Goal: Book appointment/travel/reservation

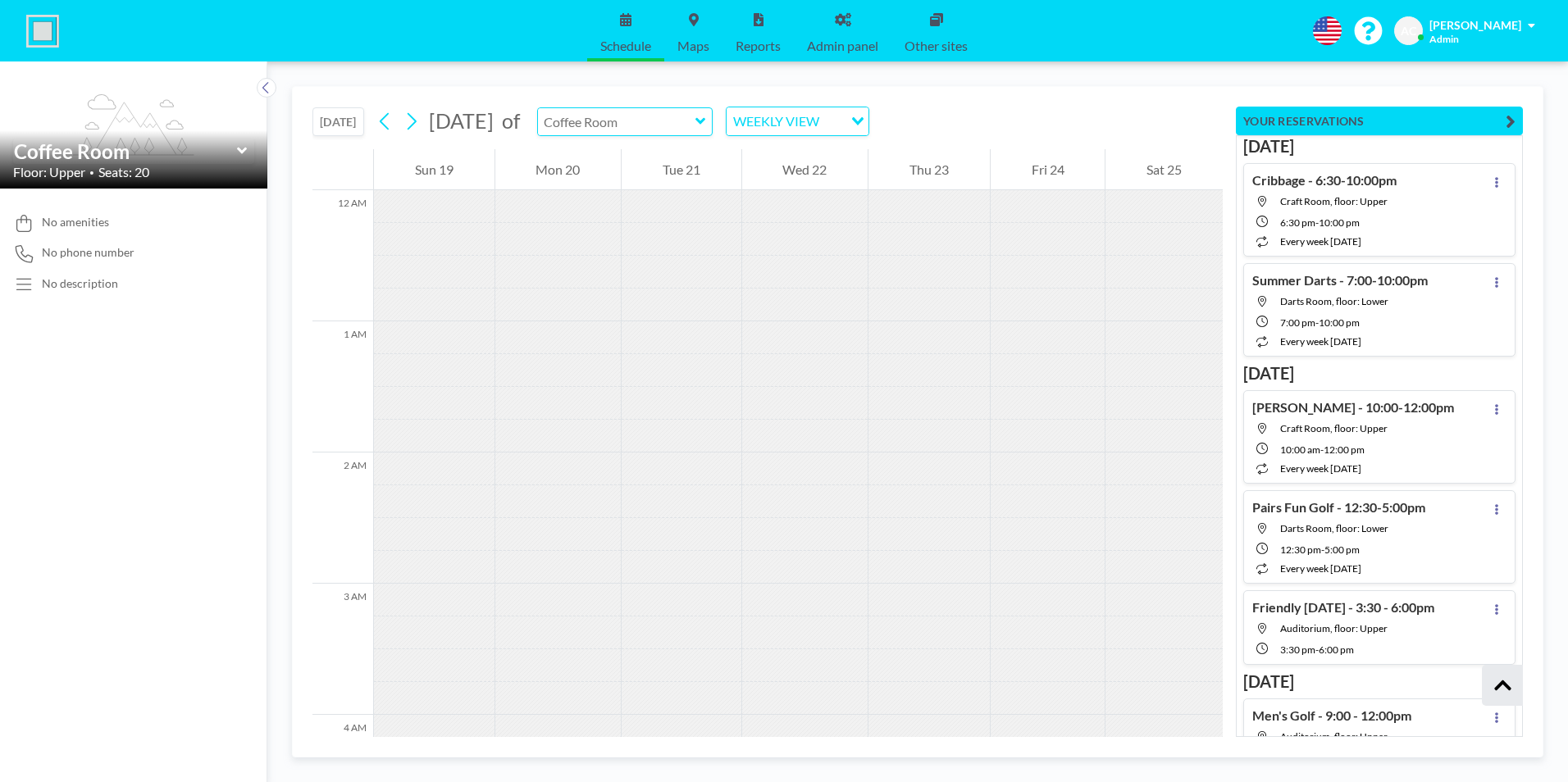
scroll to position [918, 0]
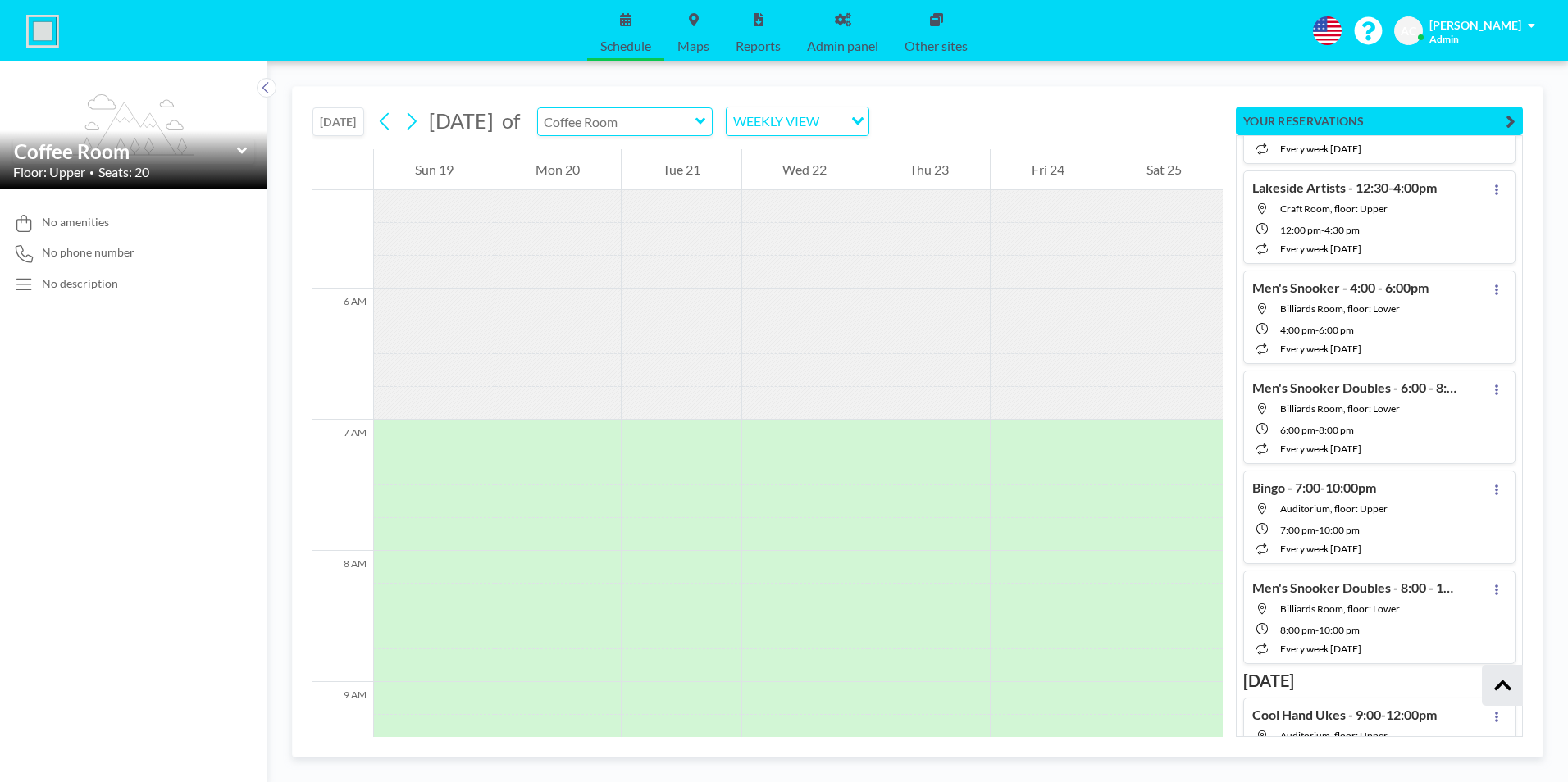
click at [655, 121] on input "text" at bounding box center [616, 121] width 158 height 27
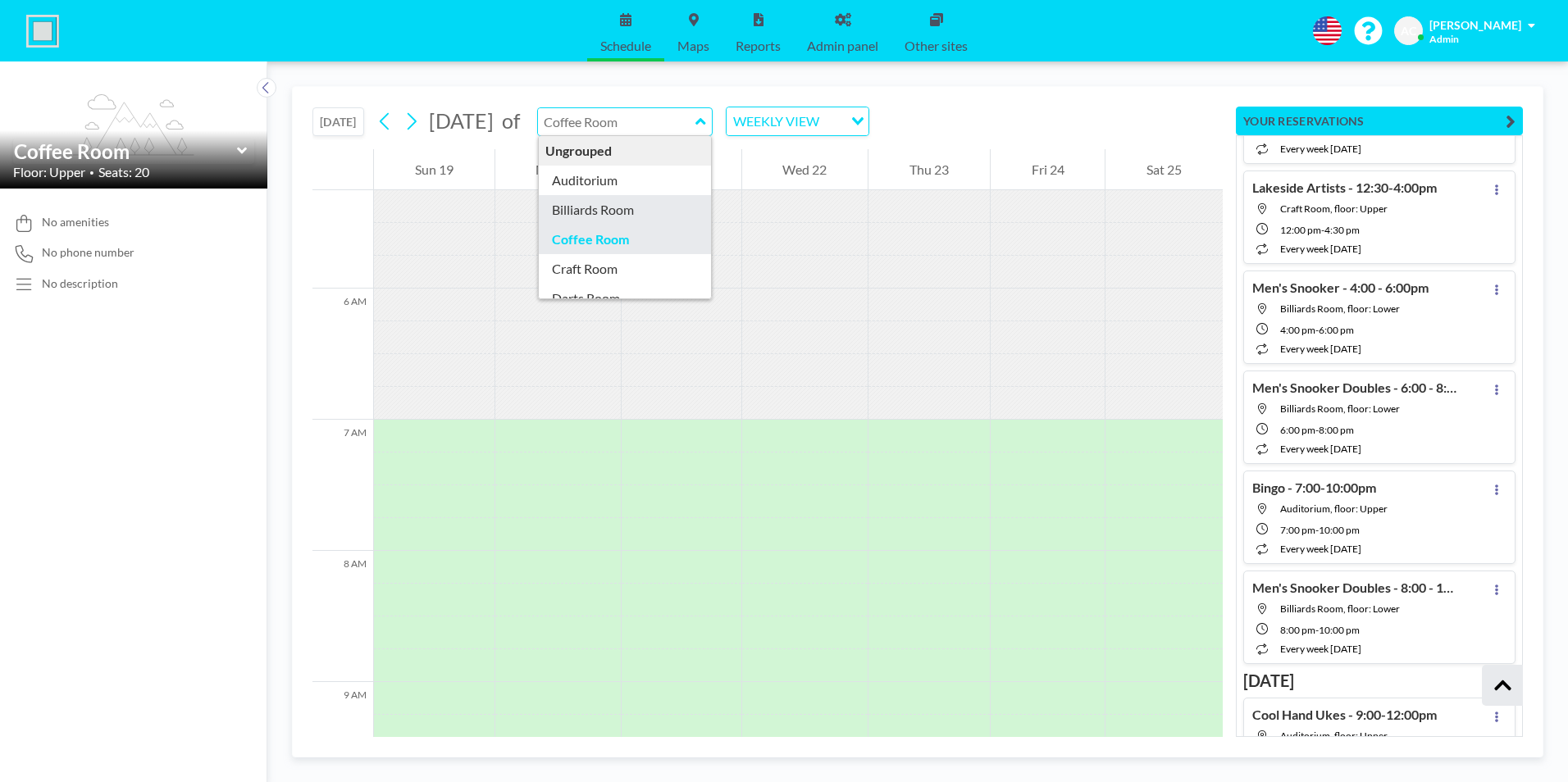
scroll to position [82, 0]
type input "Darts Room"
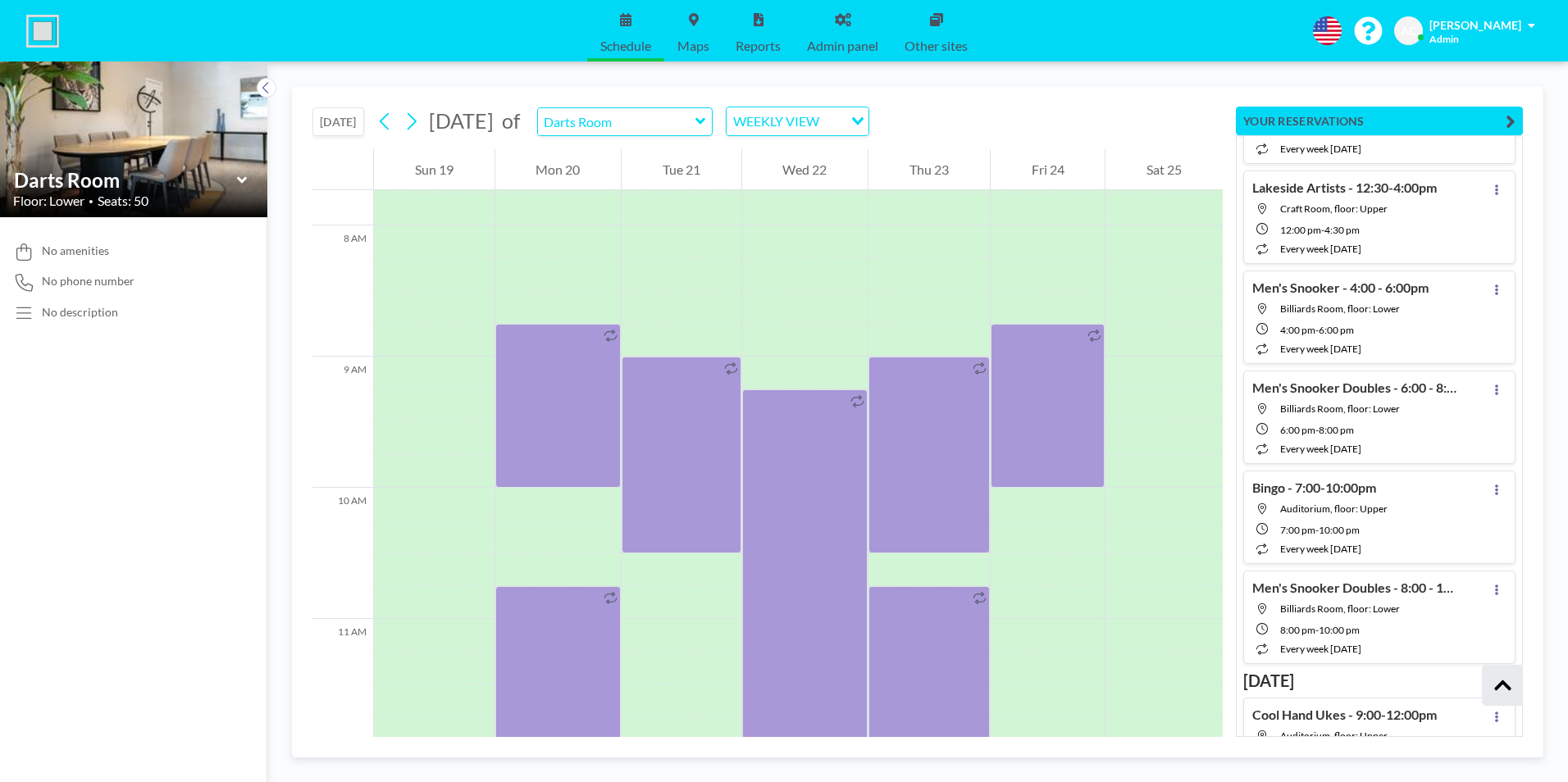
scroll to position [1016, 0]
click at [347, 121] on button "[DATE]" at bounding box center [338, 121] width 51 height 29
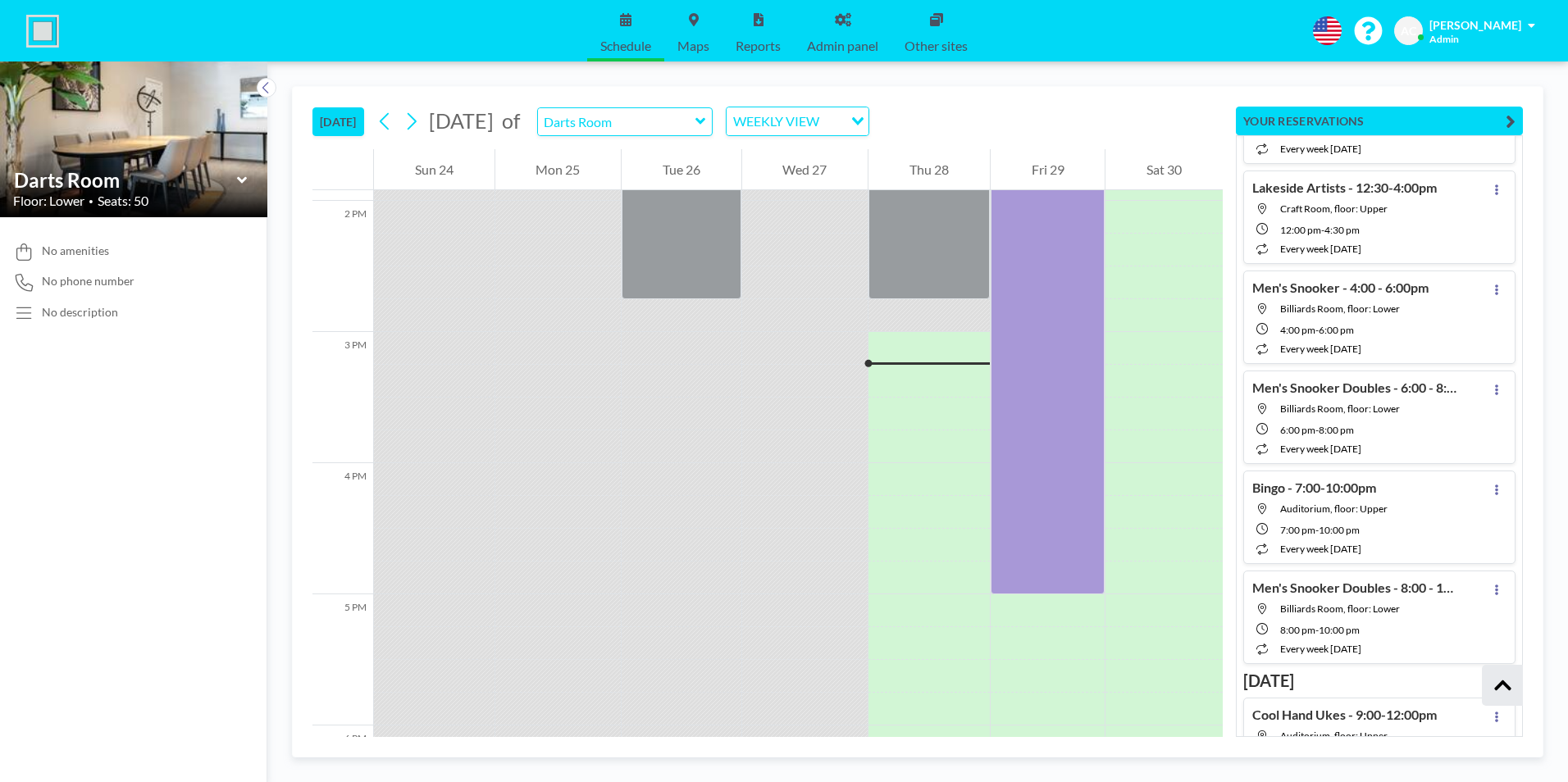
scroll to position [1935, 0]
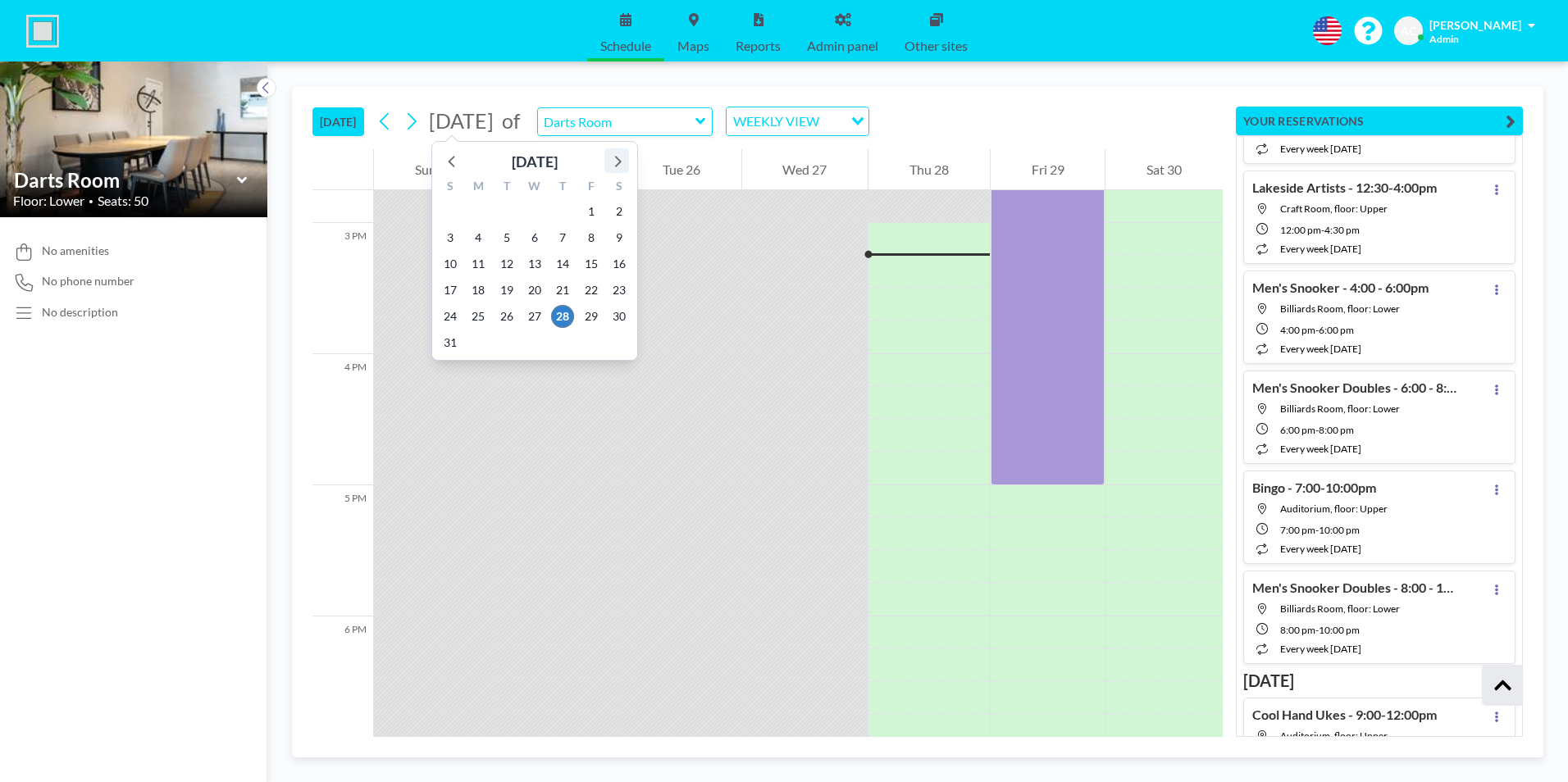
click at [619, 155] on icon at bounding box center [616, 160] width 21 height 21
click at [454, 262] on span "14" at bounding box center [449, 264] width 23 height 23
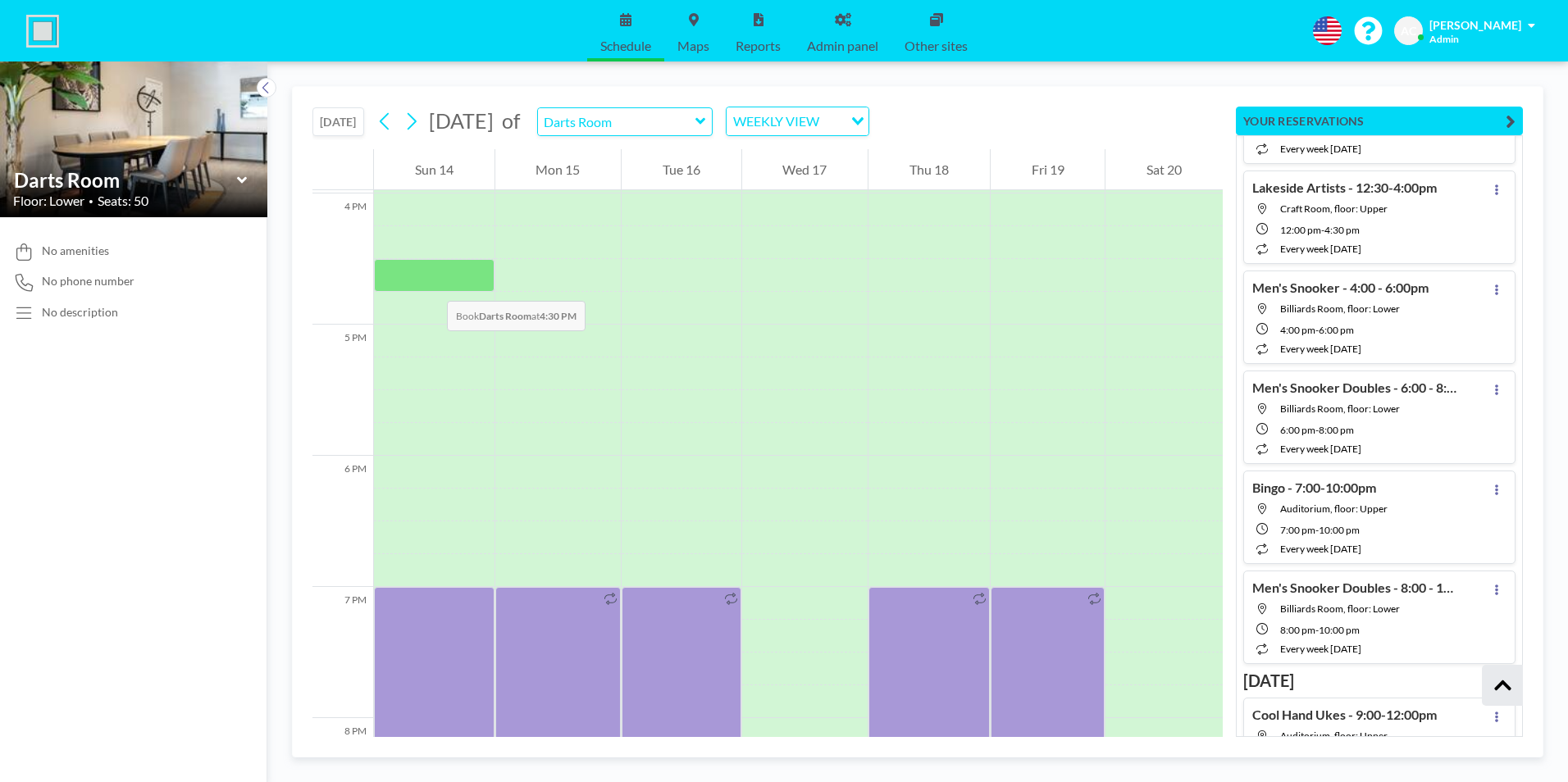
scroll to position [2247, 0]
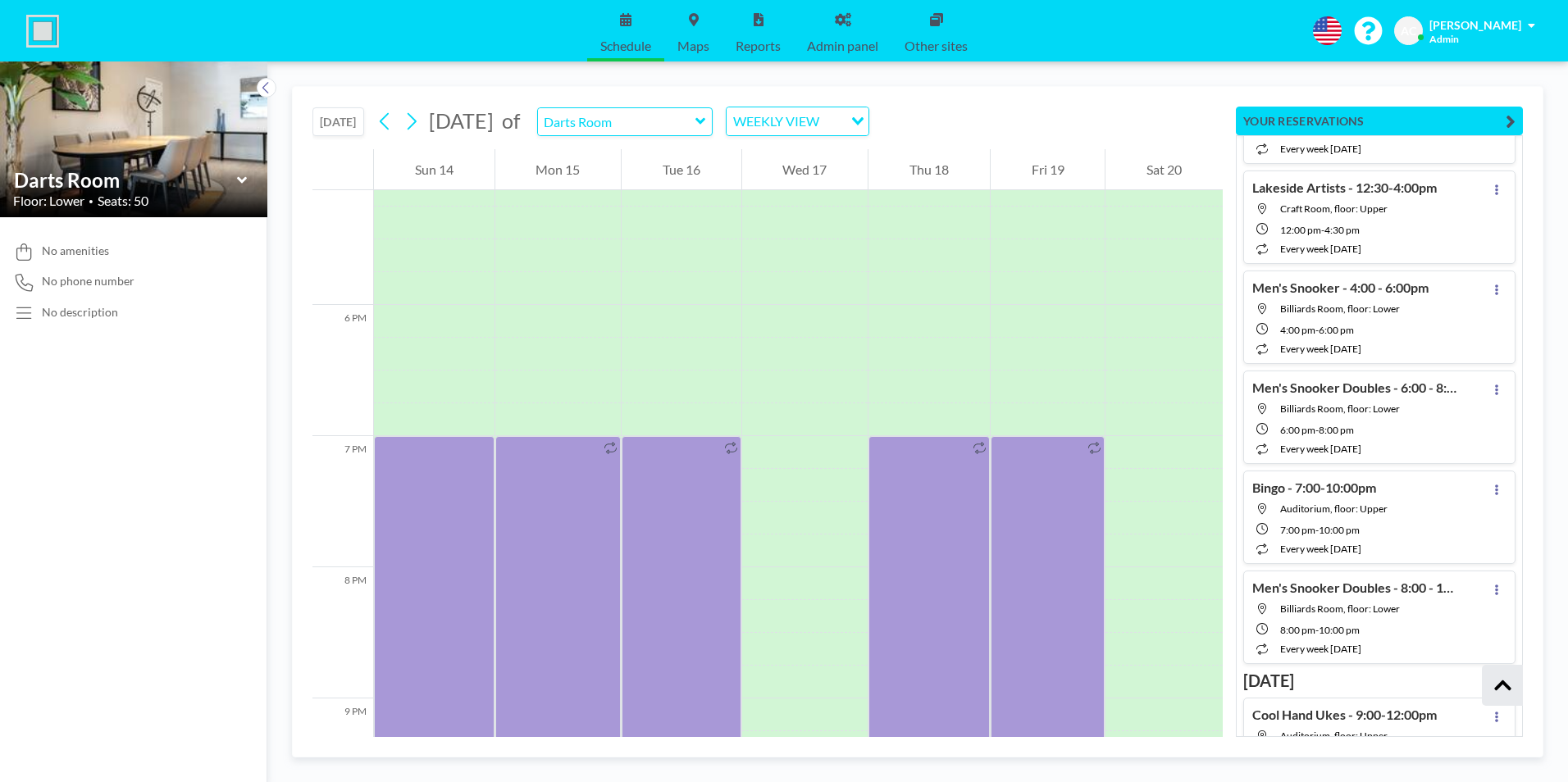
click at [706, 122] on icon at bounding box center [701, 121] width 10 height 7
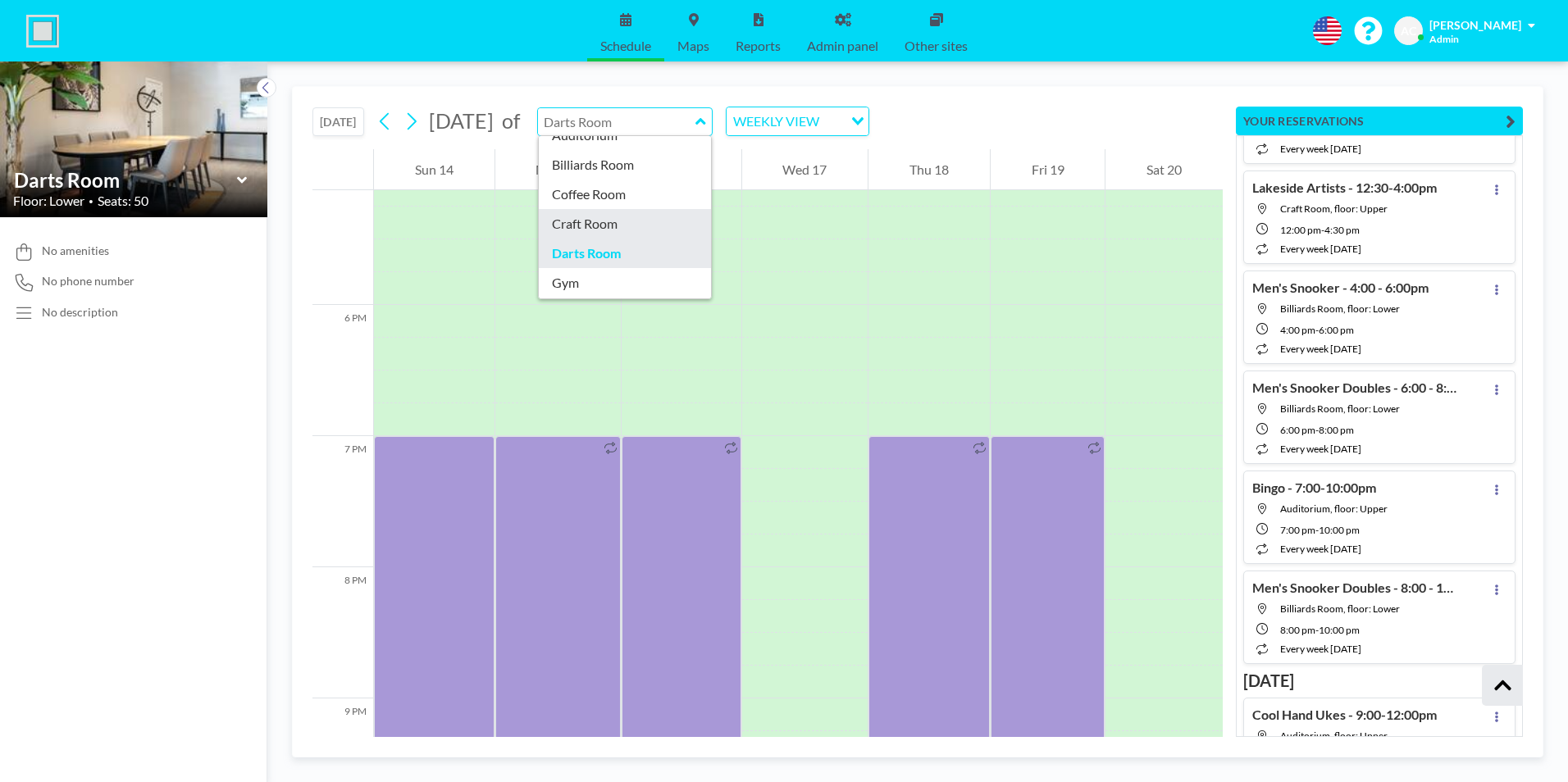
scroll to position [82, 0]
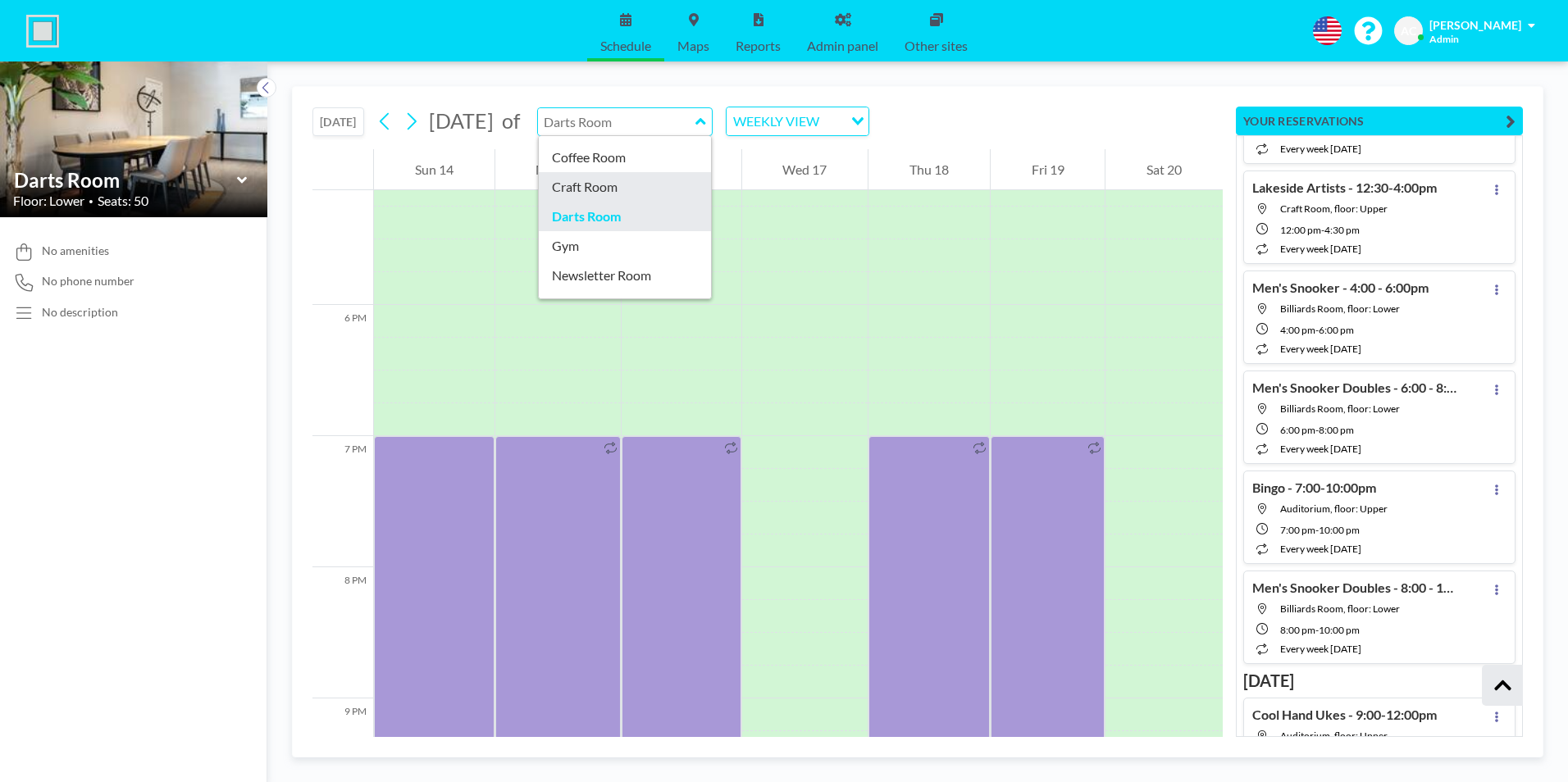
type input "Craft Room"
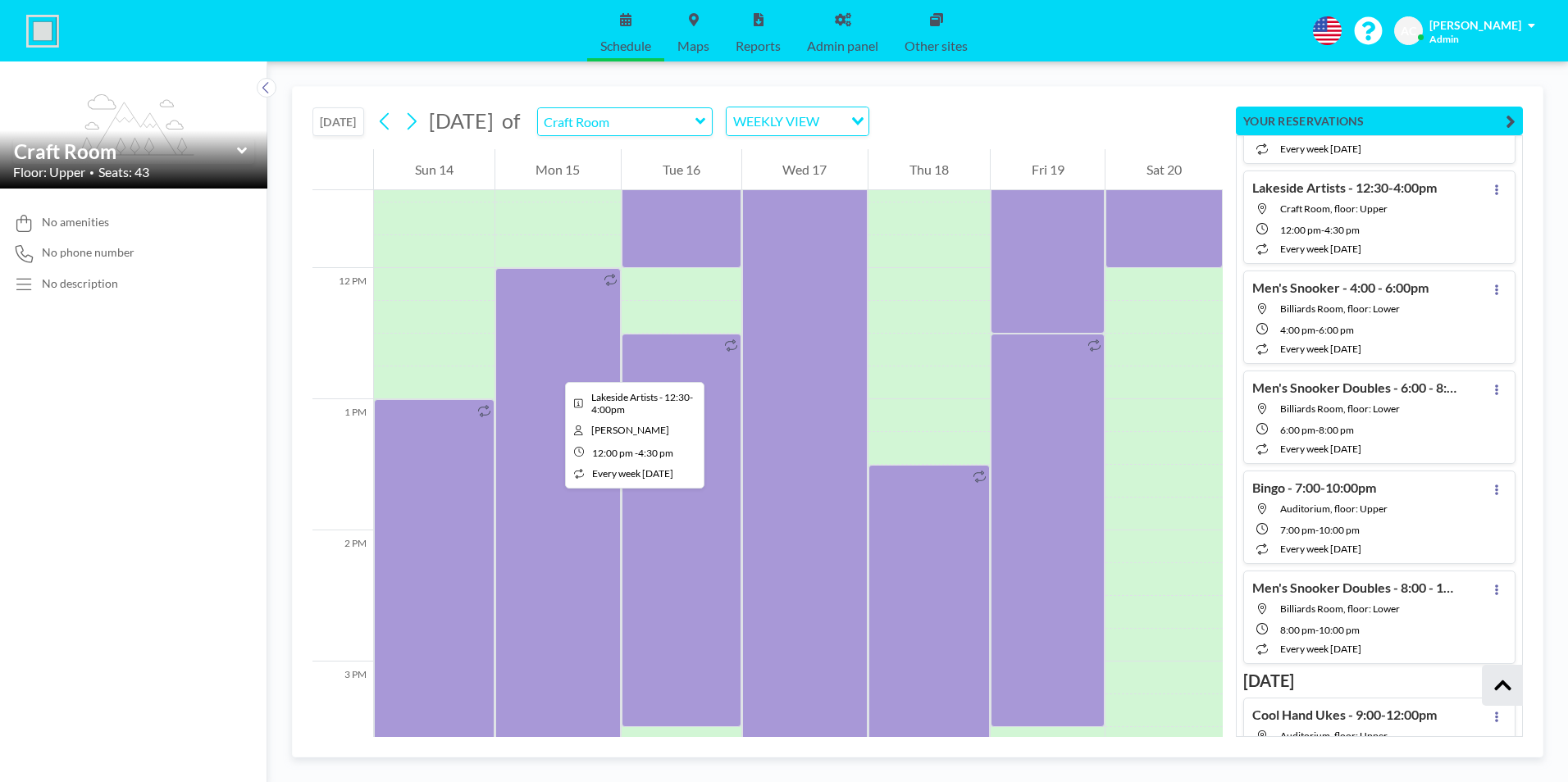
scroll to position [1427, 0]
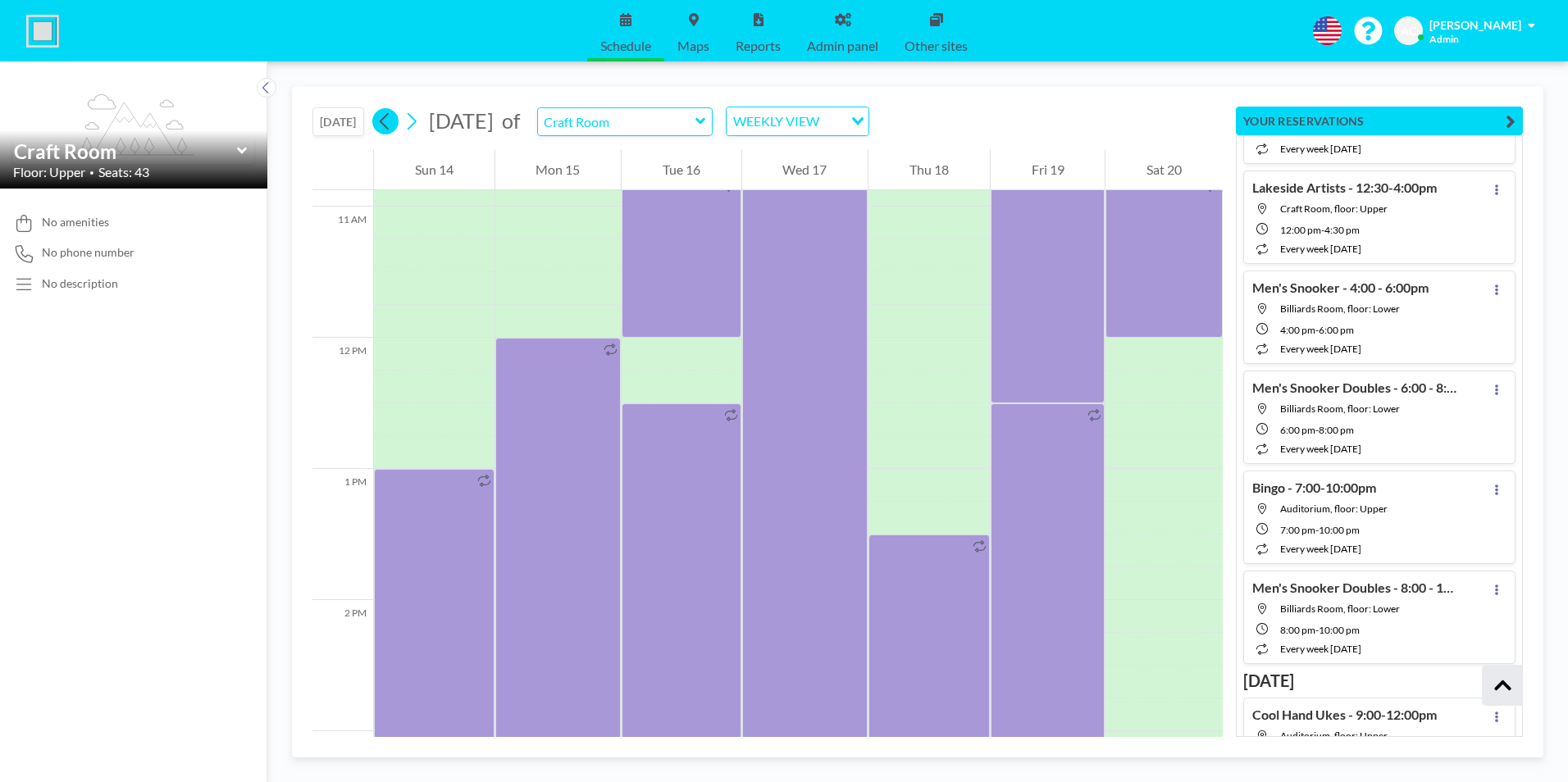
click at [386, 130] on icon at bounding box center [385, 121] width 15 height 24
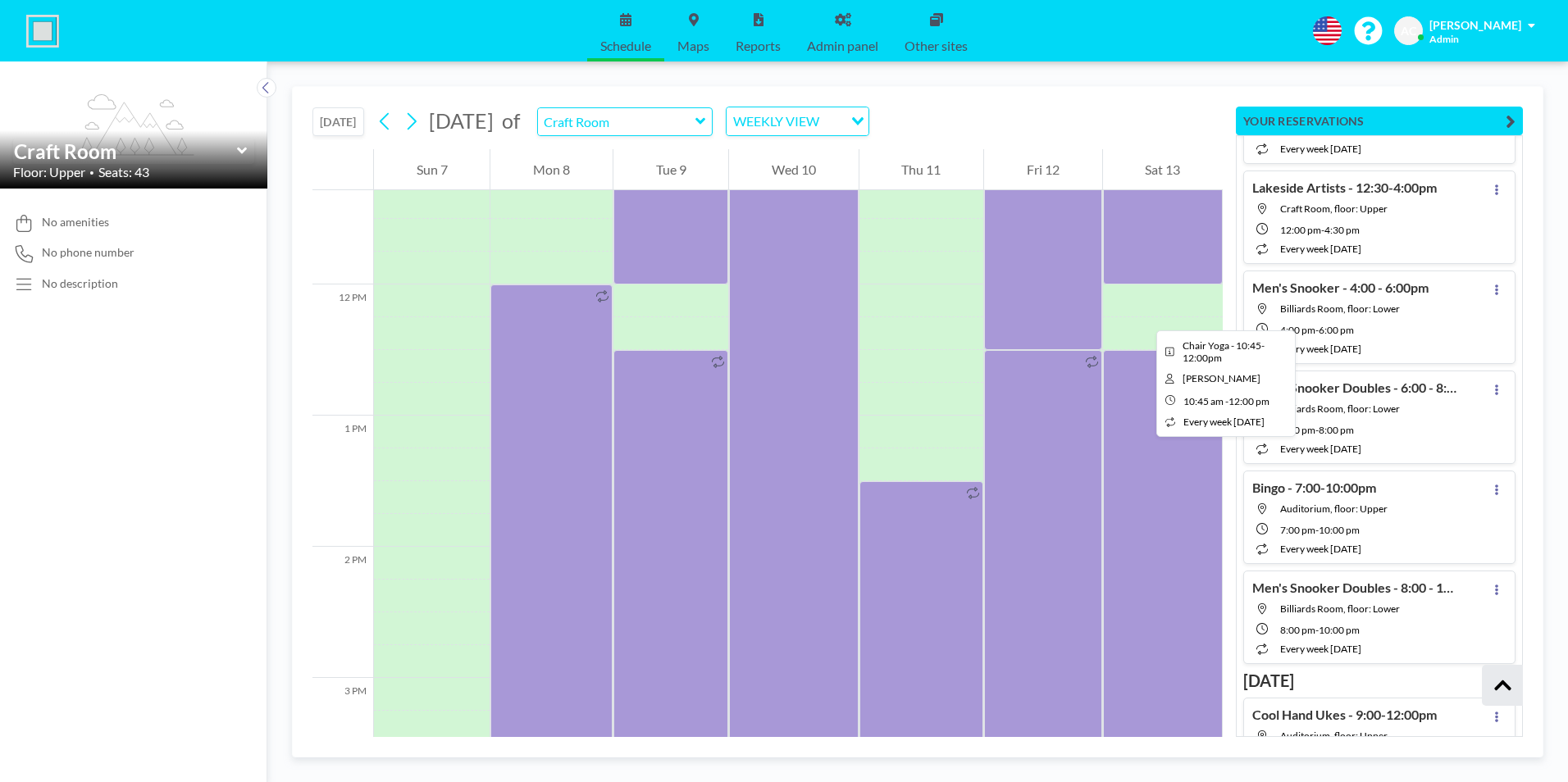
scroll to position [1508, 0]
